Goal: Transaction & Acquisition: Purchase product/service

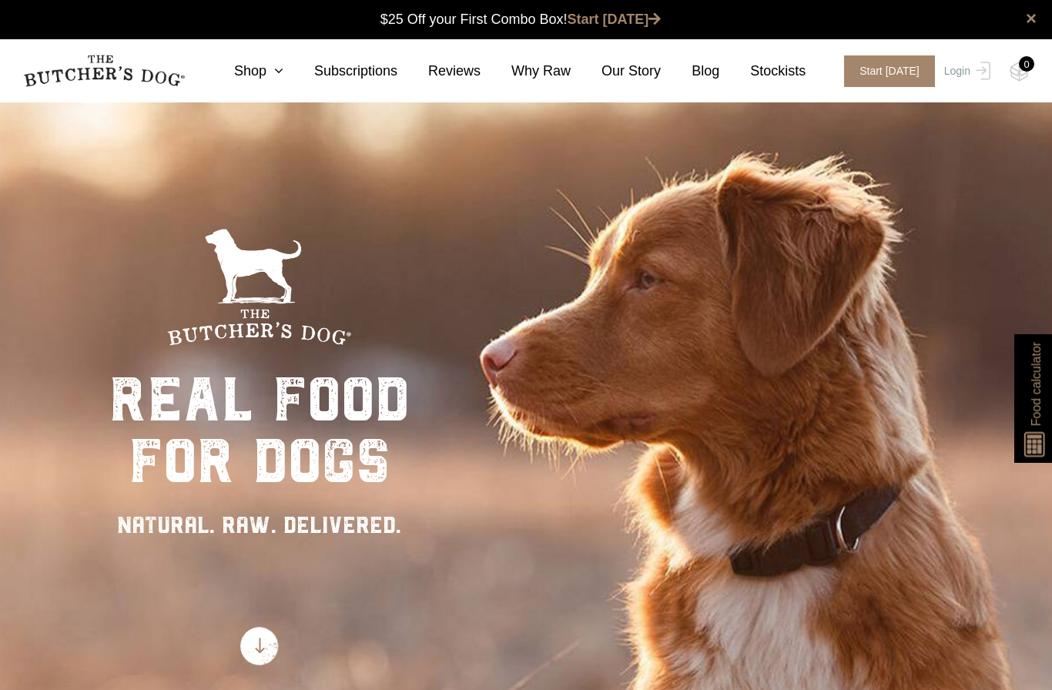
click at [247, 62] on link "Shop" at bounding box center [243, 71] width 80 height 21
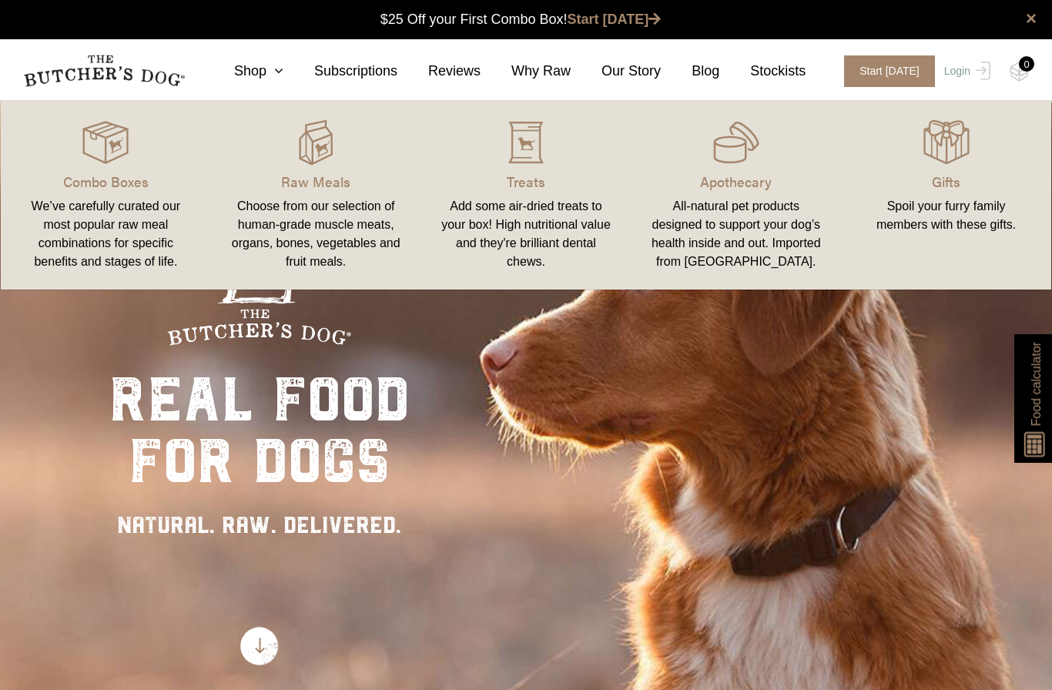
click at [290, 129] on div at bounding box center [316, 142] width 173 height 46
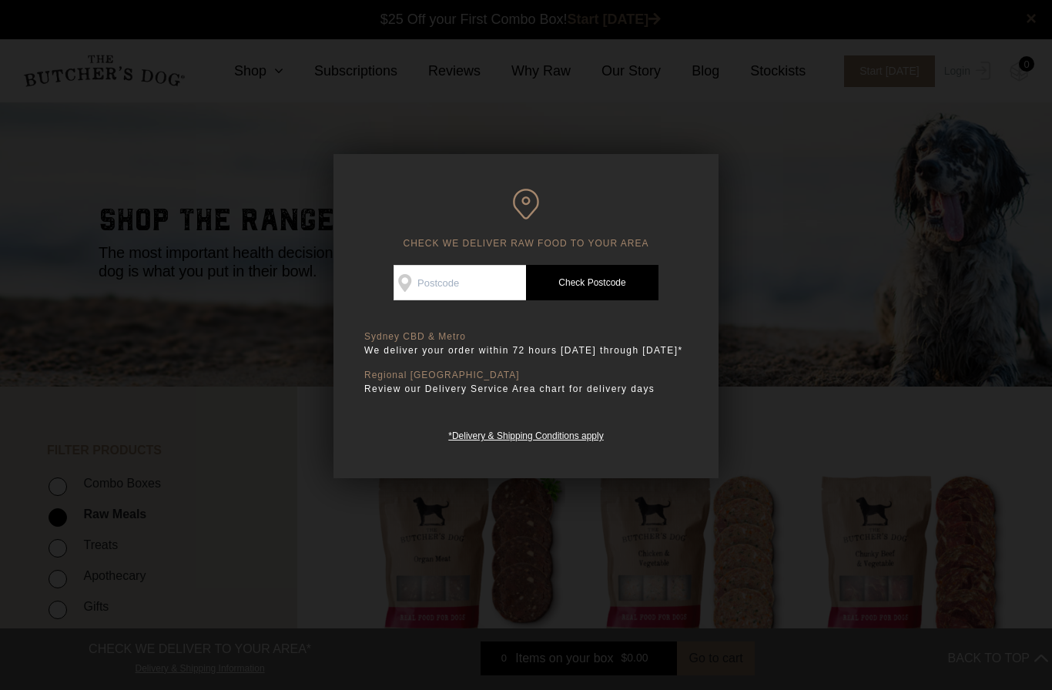
scroll to position [1, 0]
click at [473, 286] on input "Check Availability At" at bounding box center [460, 282] width 132 height 35
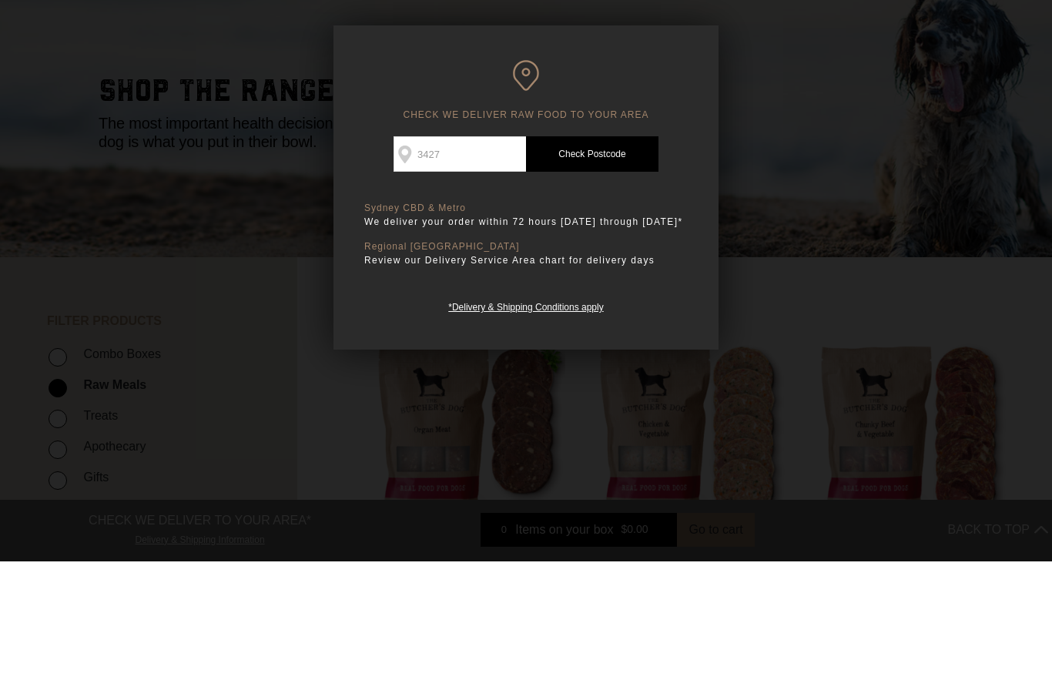
type input "3427"
click at [627, 265] on link "Check Postcode" at bounding box center [592, 282] width 132 height 35
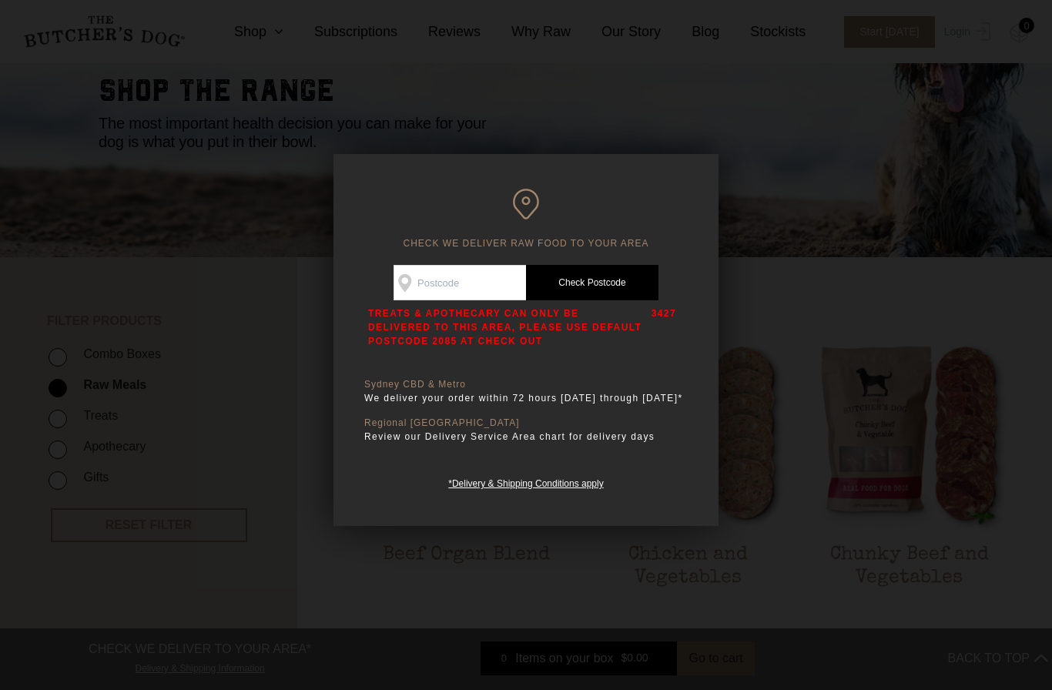
click at [823, 220] on div at bounding box center [526, 345] width 1052 height 690
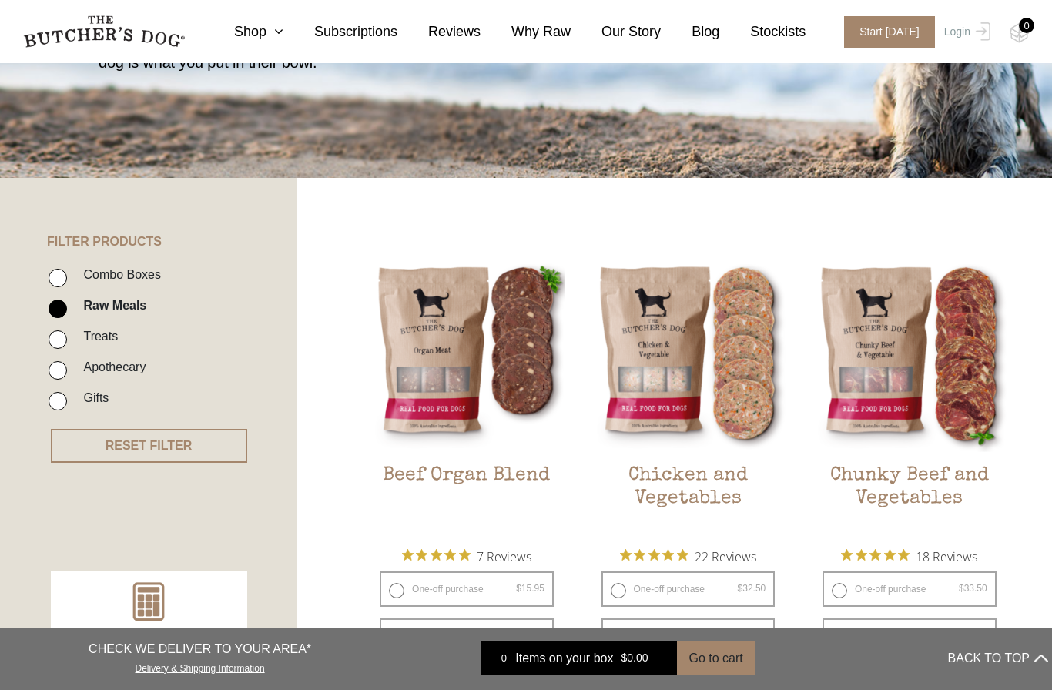
scroll to position [190, 0]
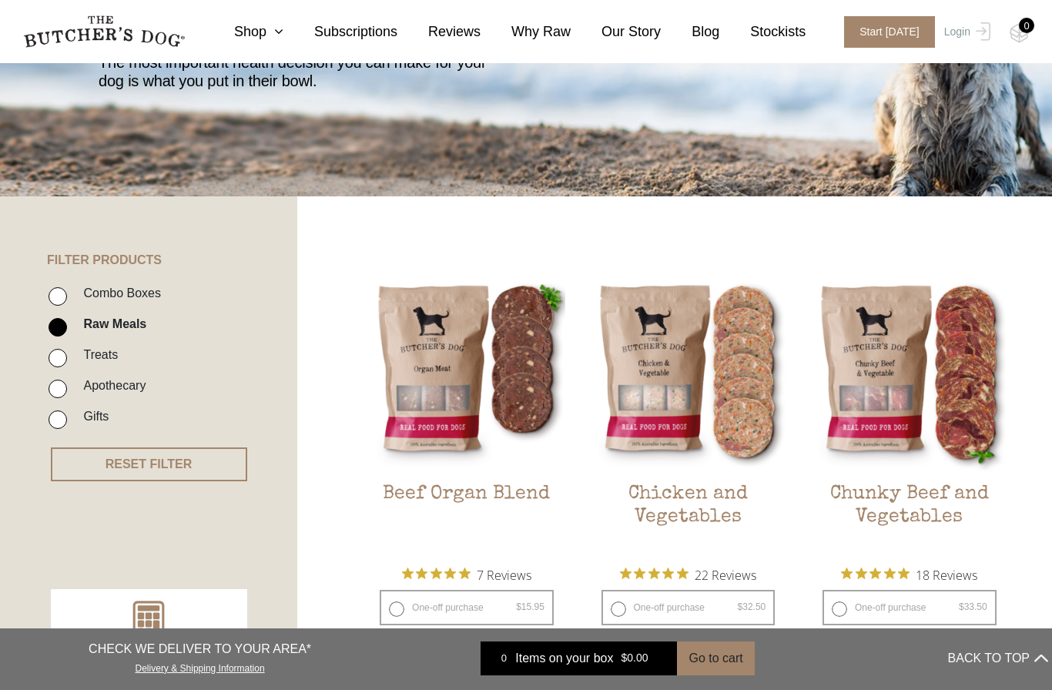
click at [250, 39] on link "Shop" at bounding box center [243, 32] width 80 height 21
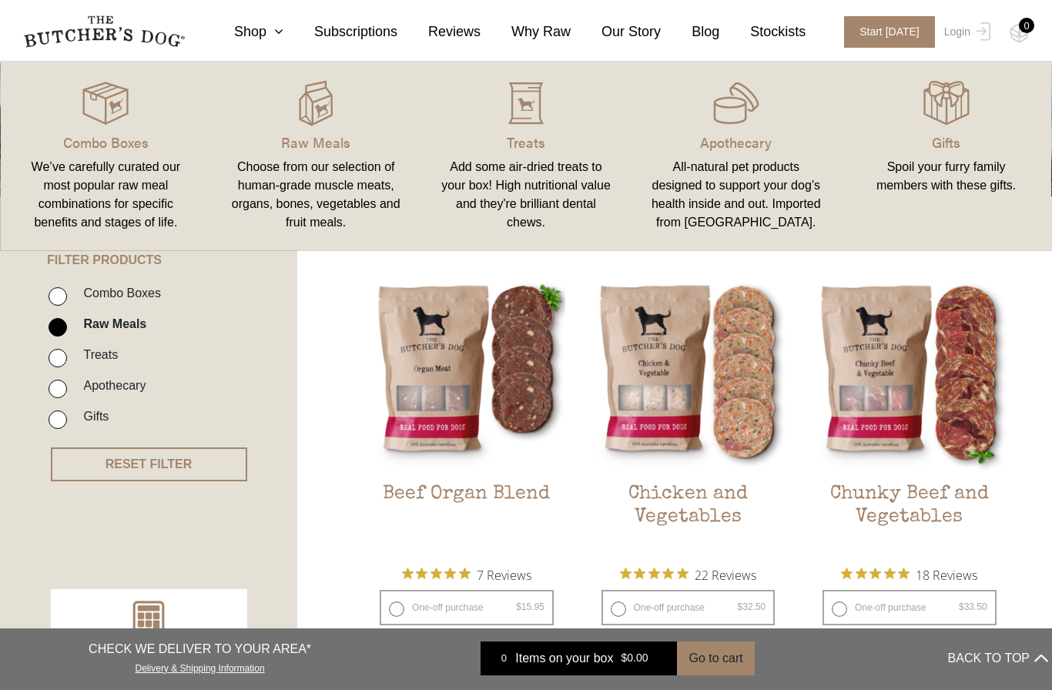
click at [0, 0] on img at bounding box center [0, 0] width 0 height 0
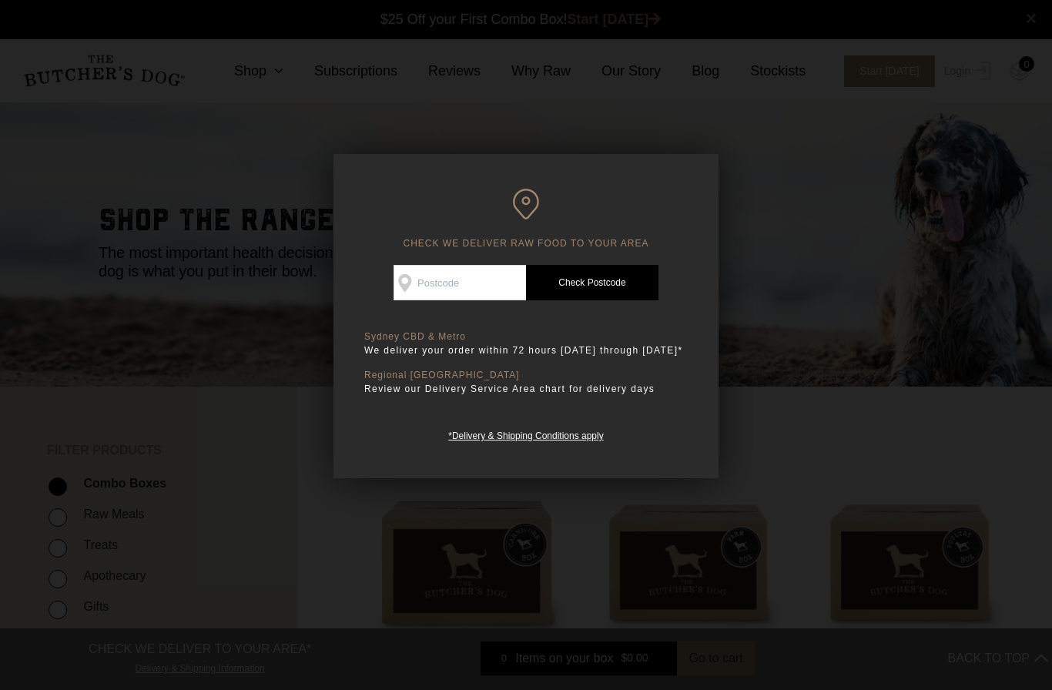
scroll to position [1, 0]
click at [693, 175] on div "CHECK WE DELIVER RAW FOOD TO YOUR AREA Good news! We deliver to your area Check…" at bounding box center [526, 316] width 385 height 324
click at [797, 417] on div at bounding box center [526, 345] width 1052 height 690
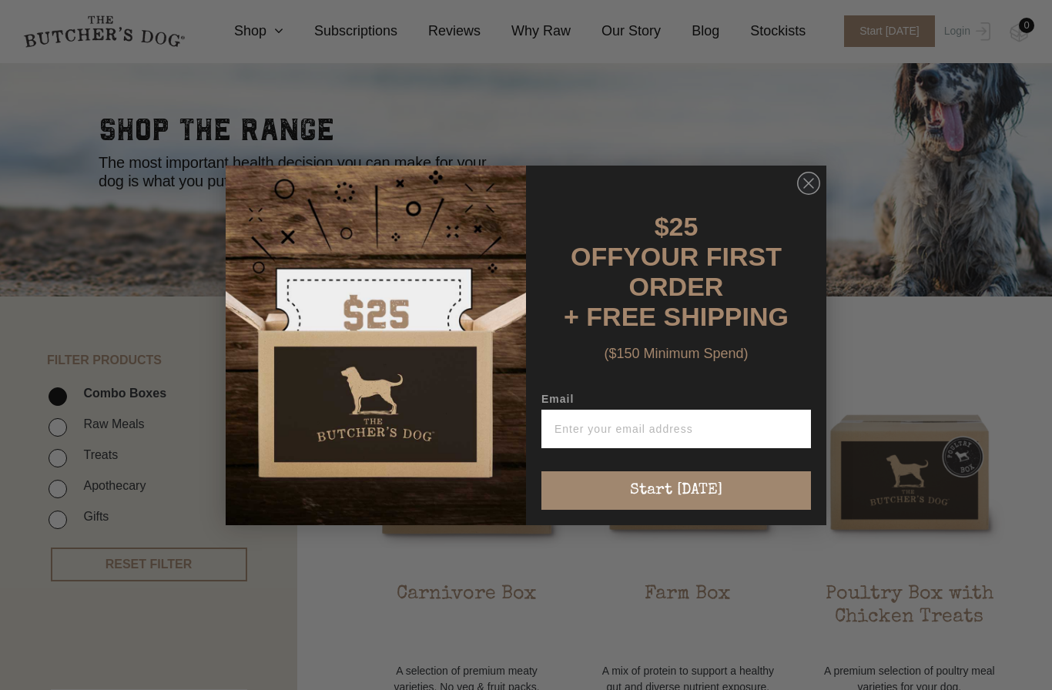
scroll to position [95, 0]
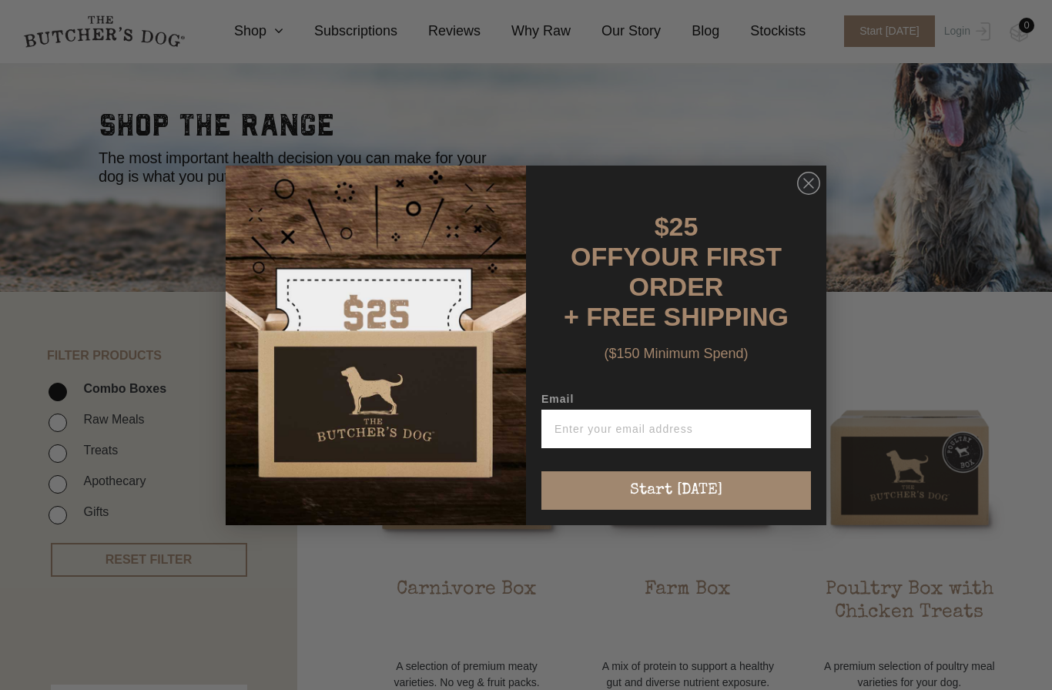
click at [813, 194] on circle "Close dialog" at bounding box center [809, 183] width 22 height 22
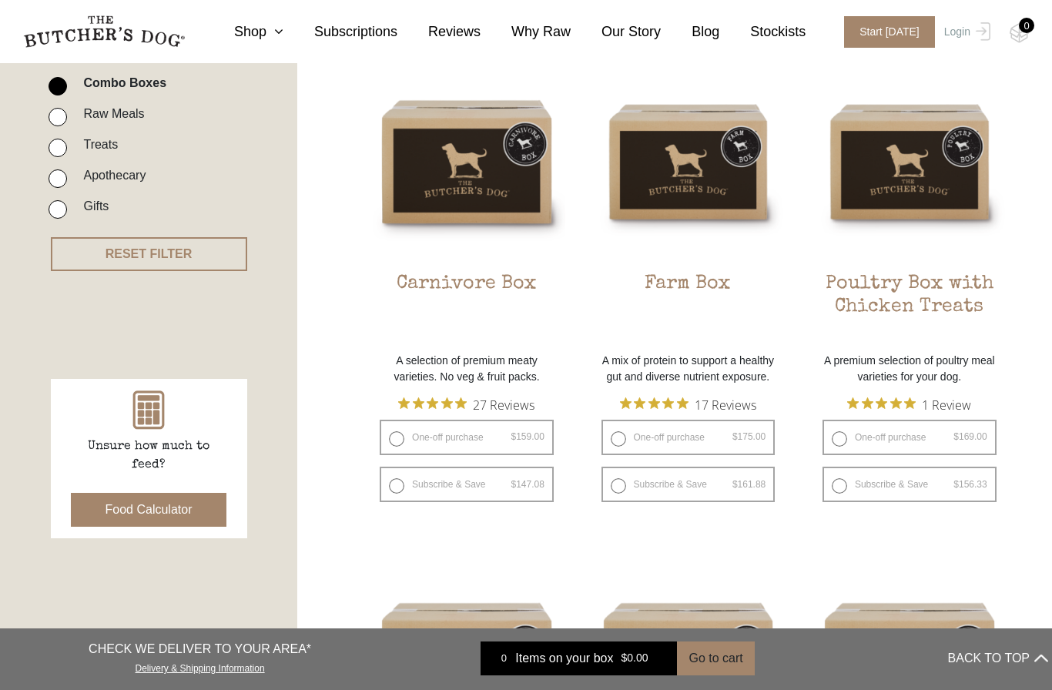
scroll to position [377, 0]
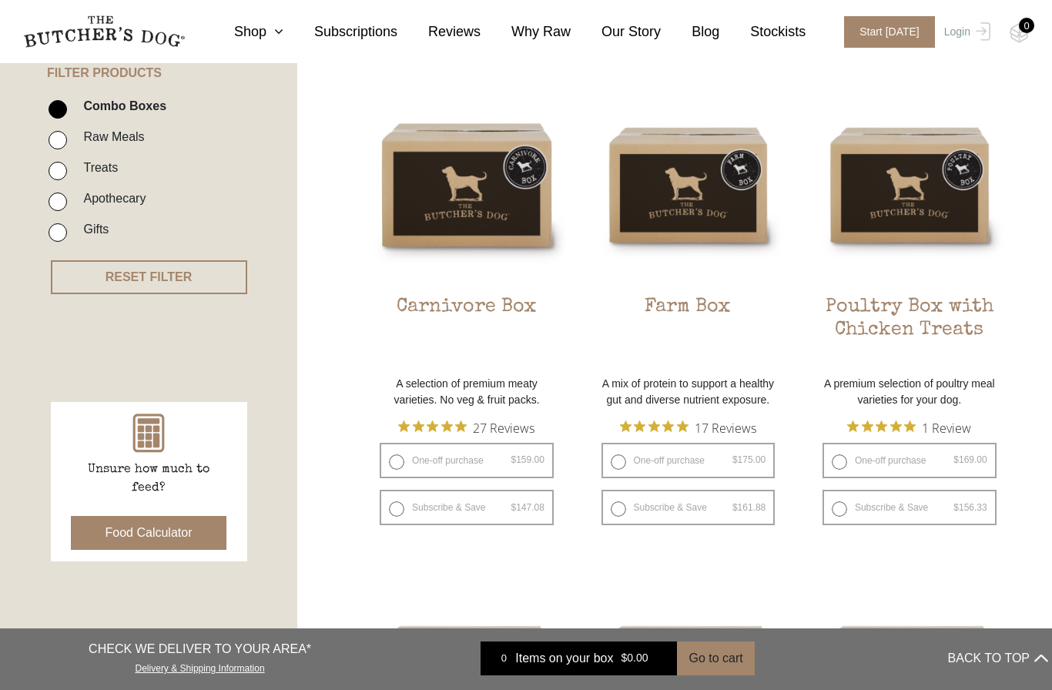
click at [0, 0] on img at bounding box center [0, 0] width 0 height 0
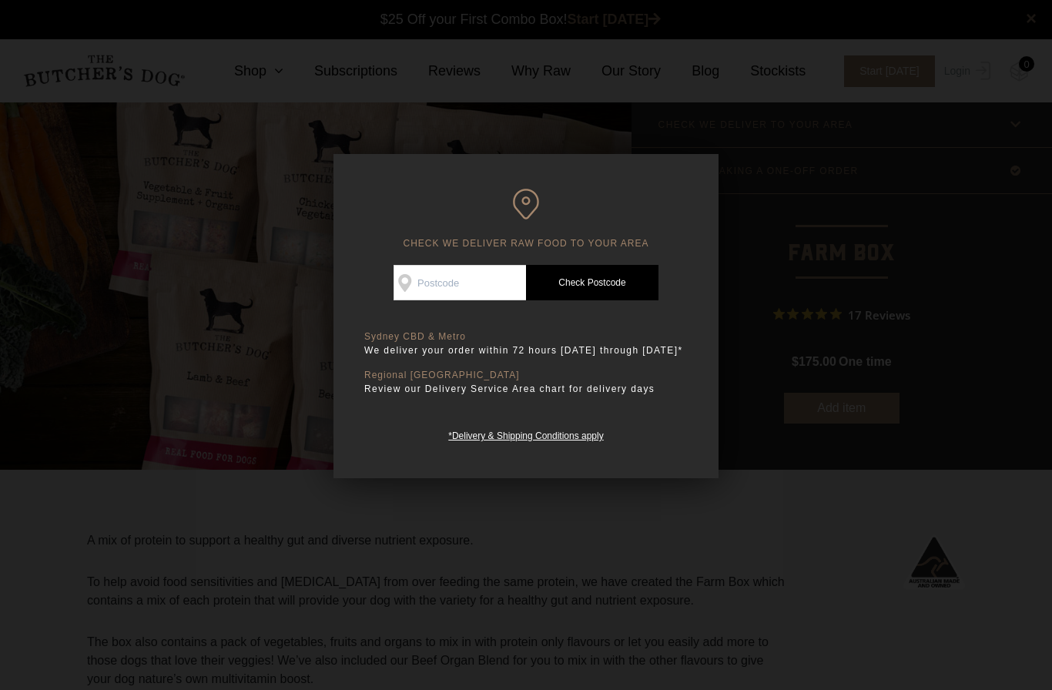
click at [787, 273] on div at bounding box center [526, 345] width 1052 height 690
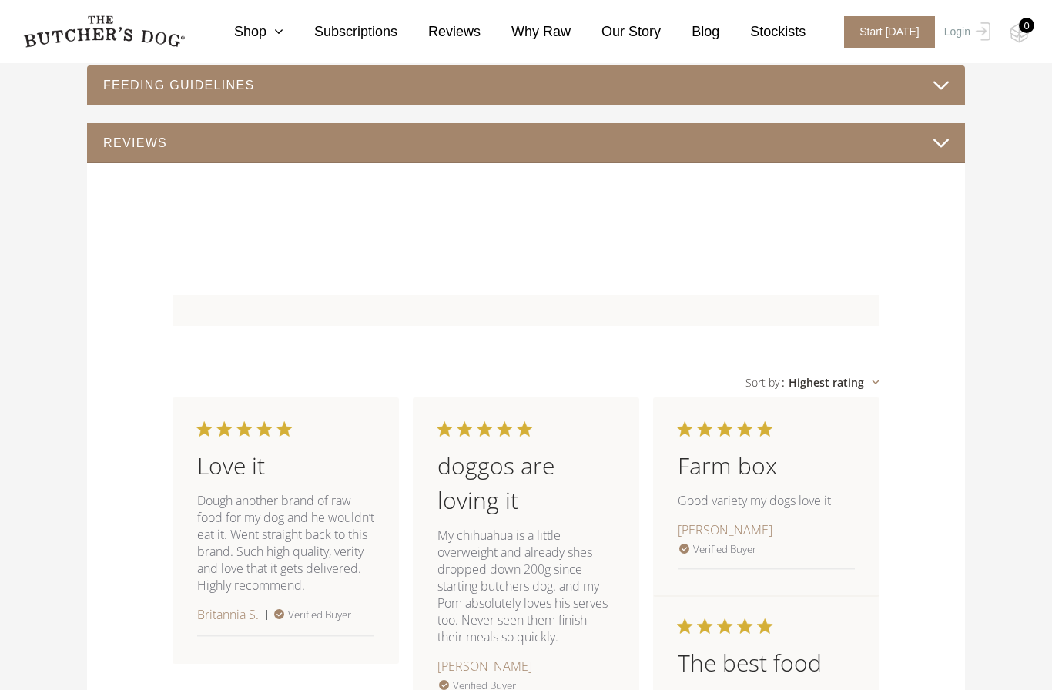
scroll to position [980, 0]
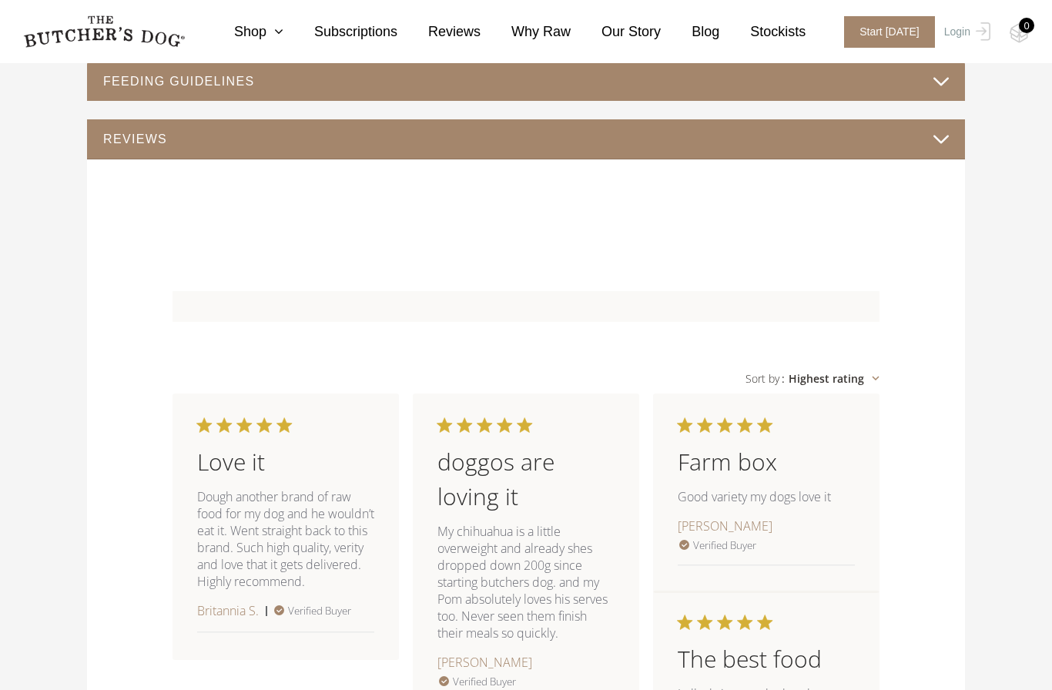
click at [941, 92] on button "FEEDING GUIDELINES" at bounding box center [525, 81] width 847 height 21
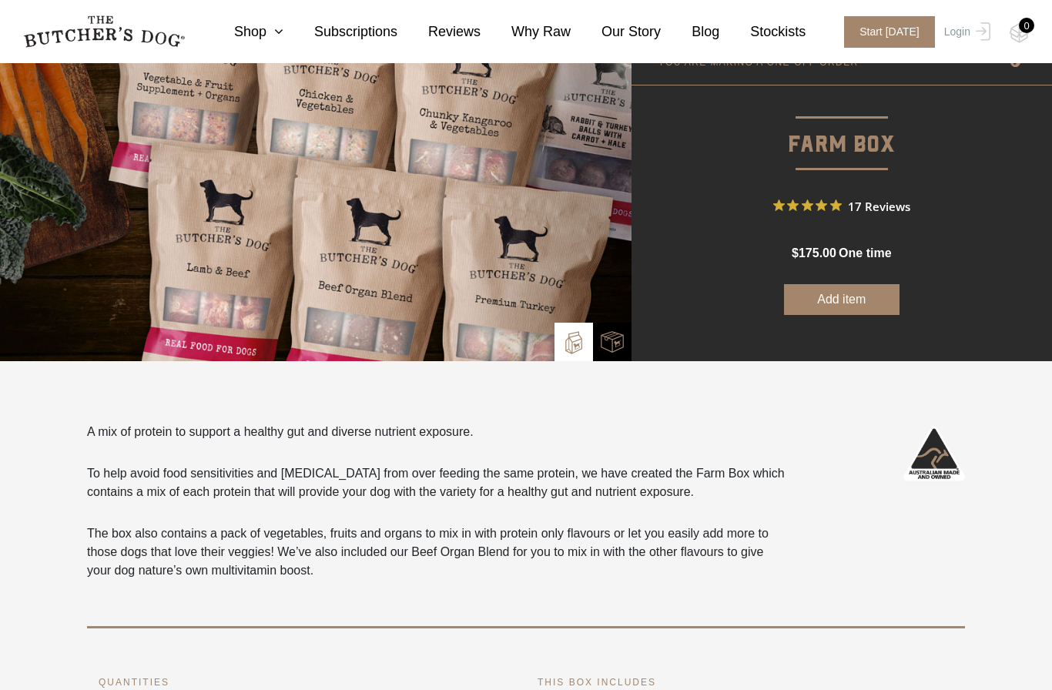
scroll to position [0, 0]
